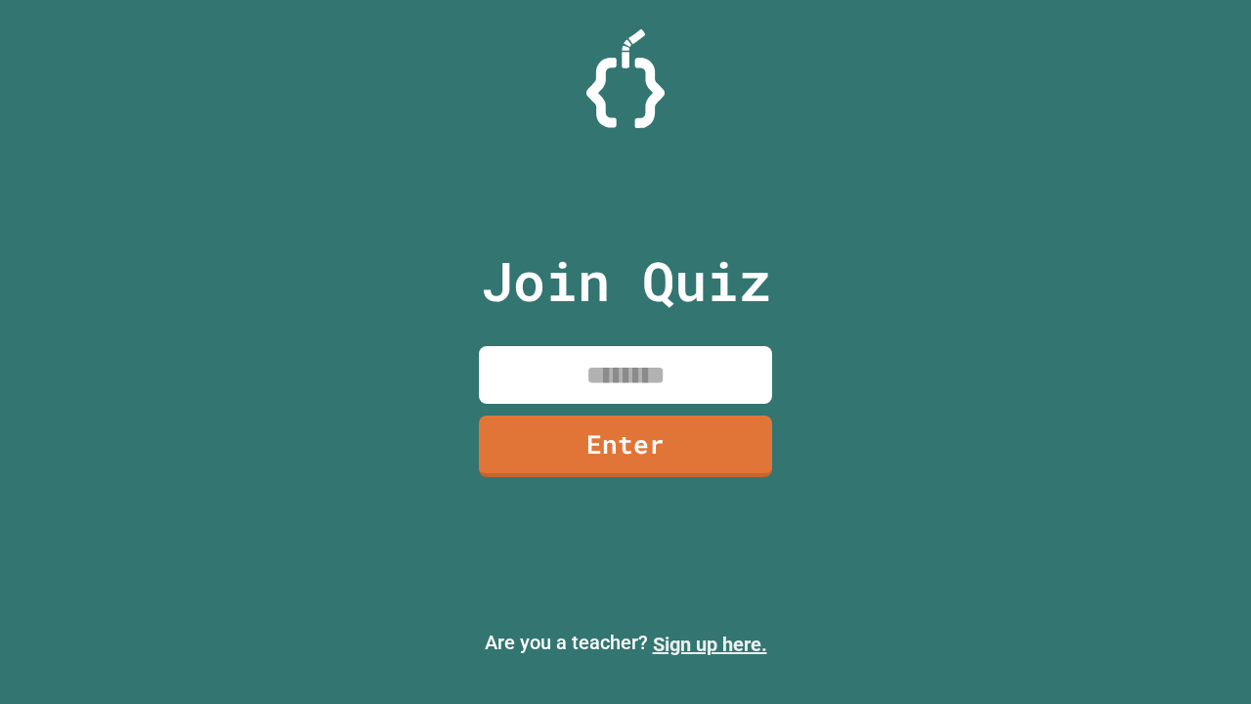
click at [710, 644] on link "Sign up here." at bounding box center [710, 643] width 114 height 23
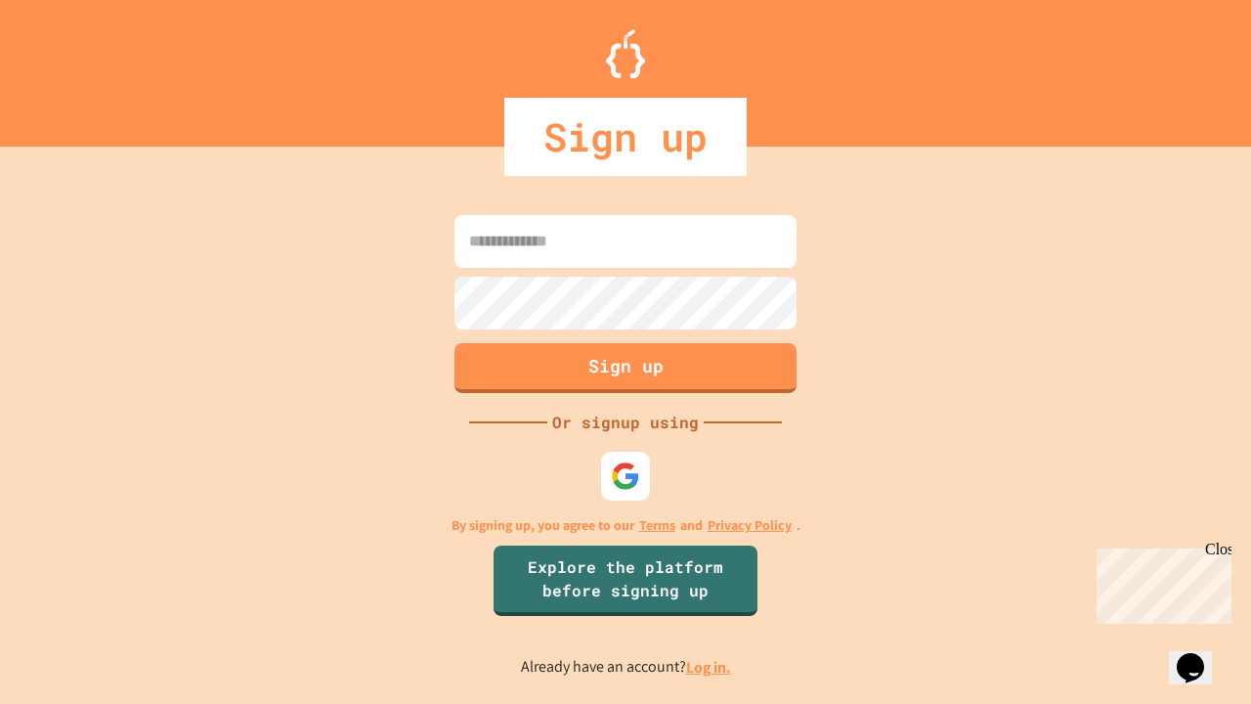
click at [710, 667] on link "Log in." at bounding box center [708, 667] width 45 height 21
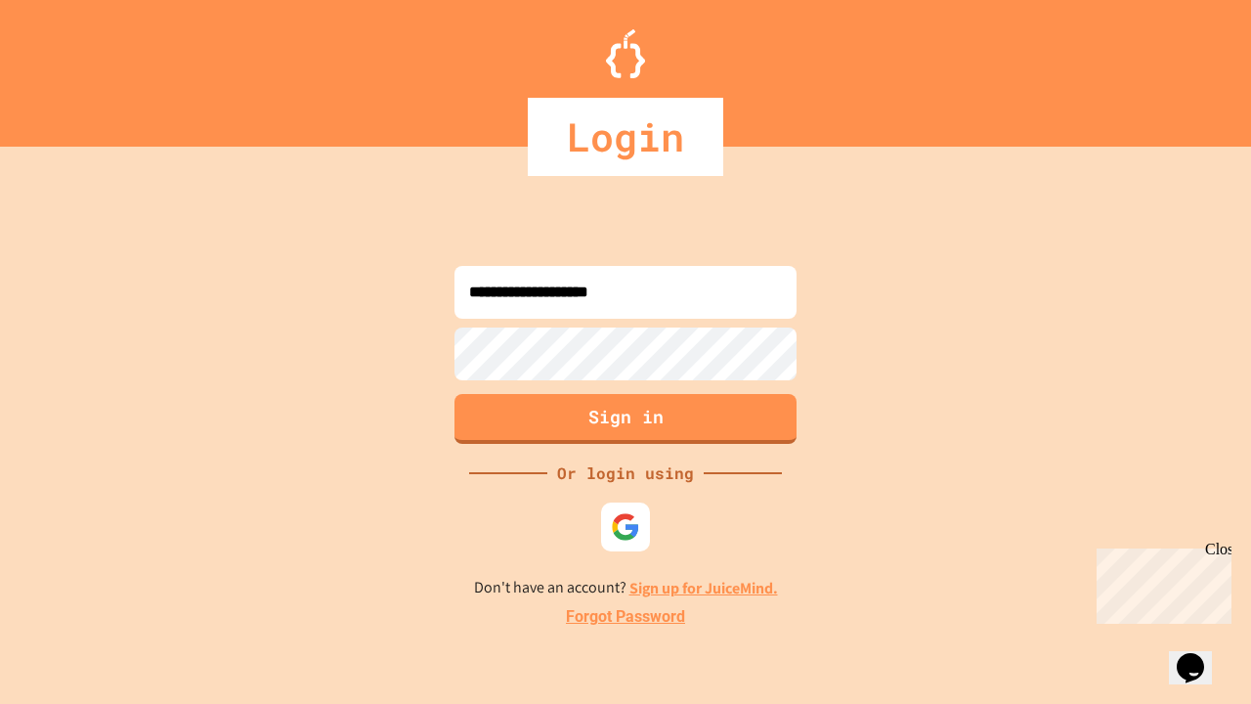
type input "**********"
